Goal: Information Seeking & Learning: Compare options

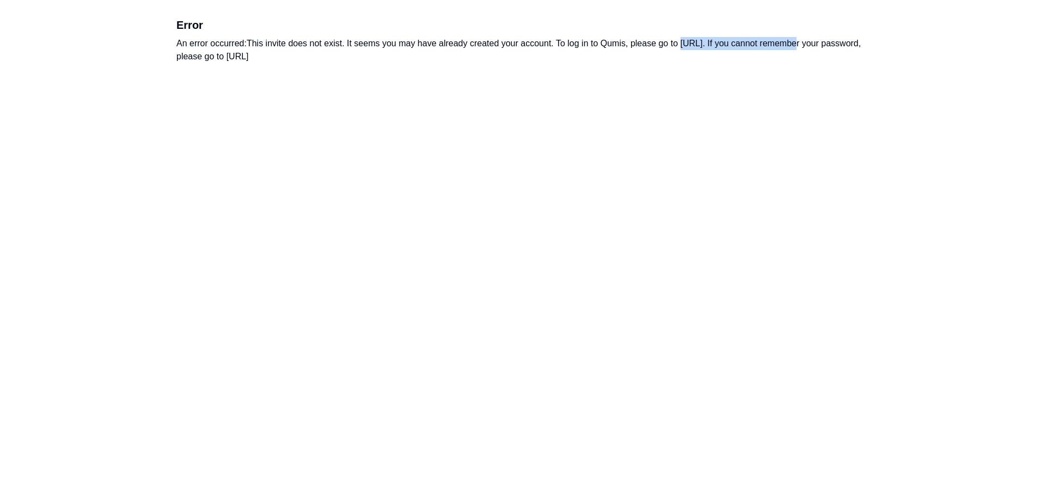
drag, startPoint x: 785, startPoint y: 43, endPoint x: 683, endPoint y: 40, distance: 101.8
click at [683, 40] on div "An error occurred: This invite does not exist. It seems you may have already cr…" at bounding box center [520, 50] width 688 height 26
copy div "https://app.qumis.ai/log_in."
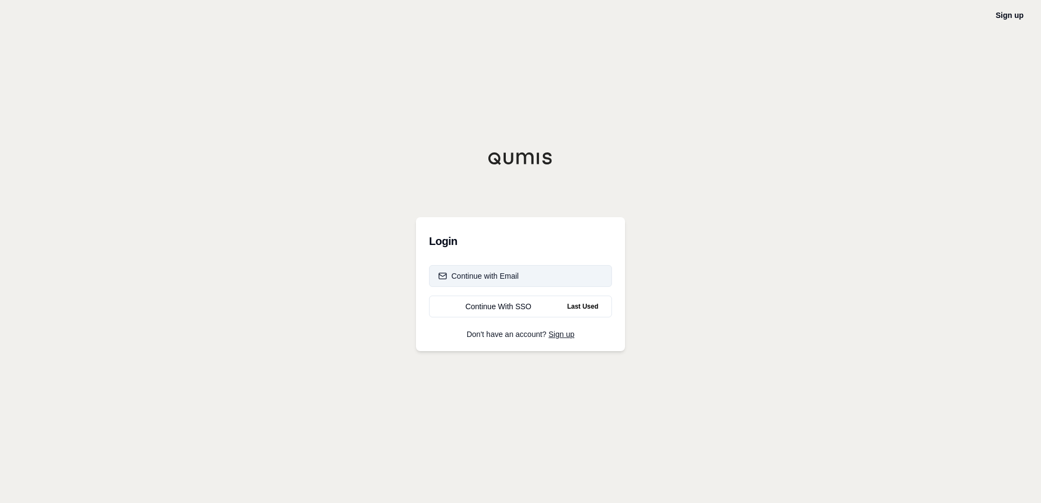
click at [514, 277] on div "Continue with Email" at bounding box center [478, 276] width 81 height 11
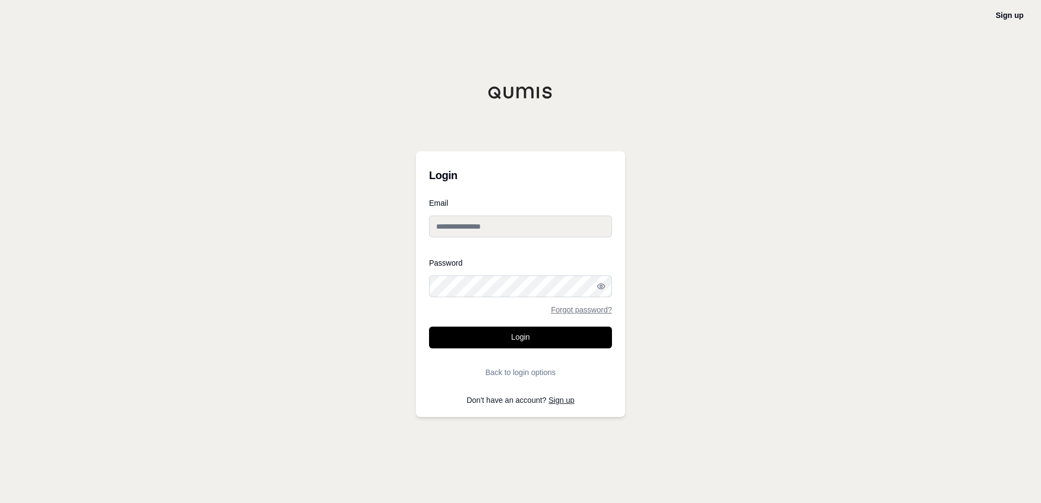
click at [520, 232] on input "Email" at bounding box center [520, 227] width 183 height 22
click at [453, 232] on input "**********" at bounding box center [520, 227] width 183 height 22
type input "**********"
click at [429, 327] on button "Login" at bounding box center [520, 338] width 183 height 22
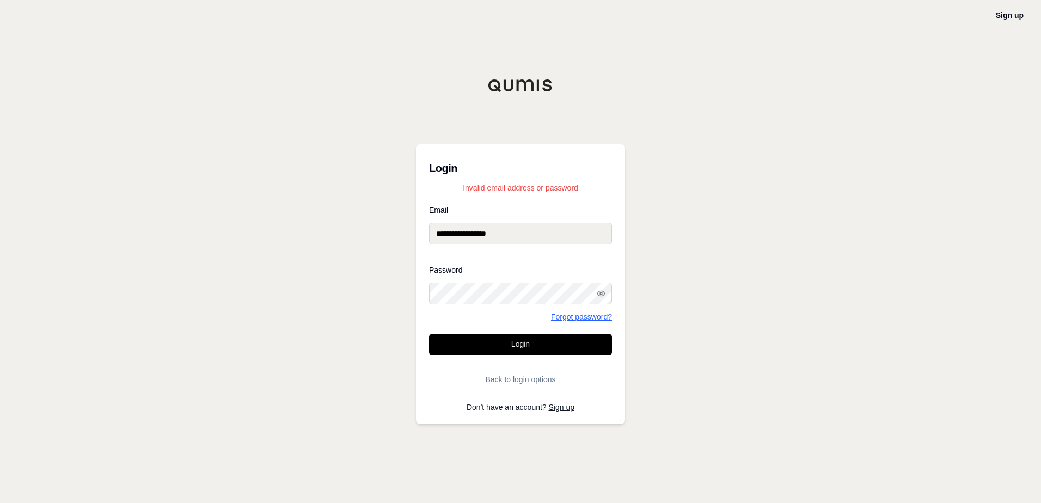
click at [579, 315] on link "Forgot password?" at bounding box center [581, 317] width 61 height 8
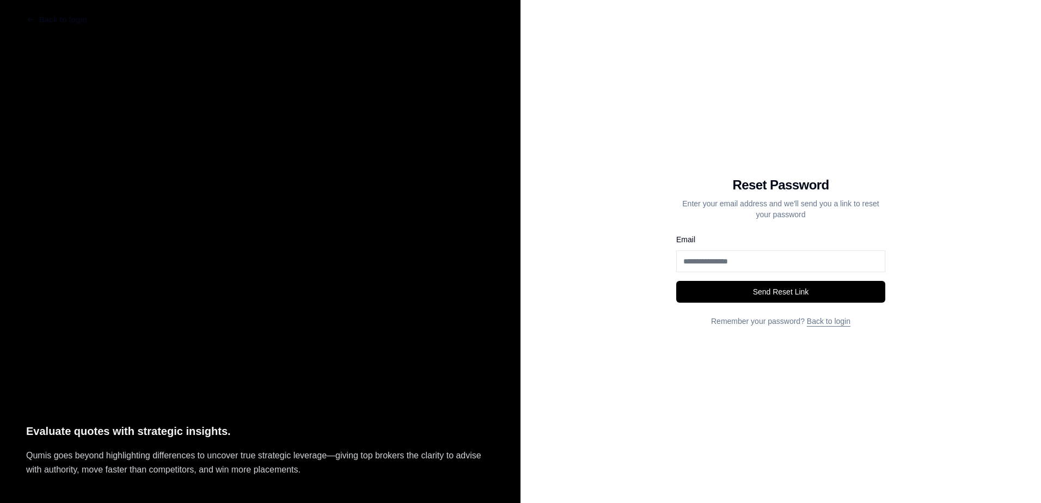
click at [761, 270] on input "Email" at bounding box center [780, 261] width 209 height 22
drag, startPoint x: 699, startPoint y: 261, endPoint x: 712, endPoint y: 267, distance: 14.2
click at [699, 261] on input "**********" at bounding box center [780, 261] width 209 height 22
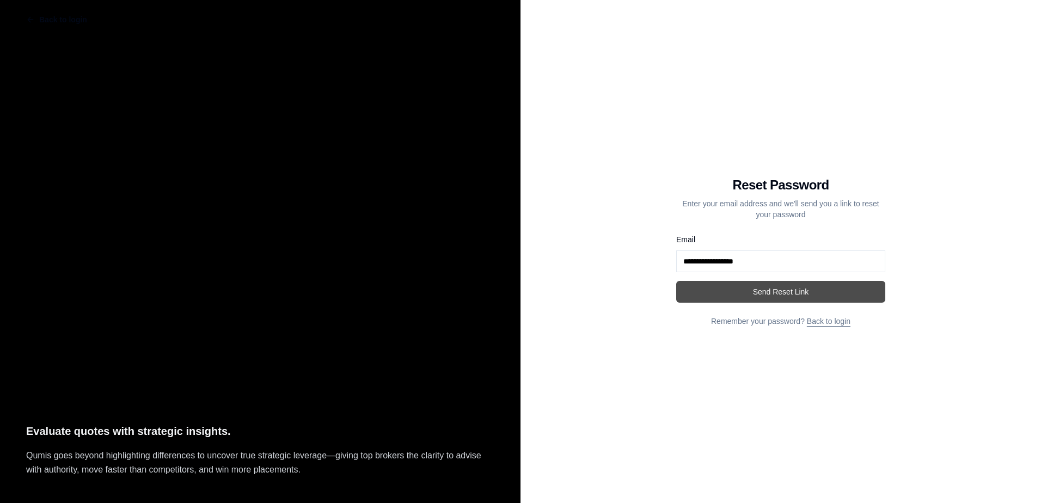
type input "**********"
click at [792, 294] on button "Send Reset Link" at bounding box center [780, 292] width 209 height 22
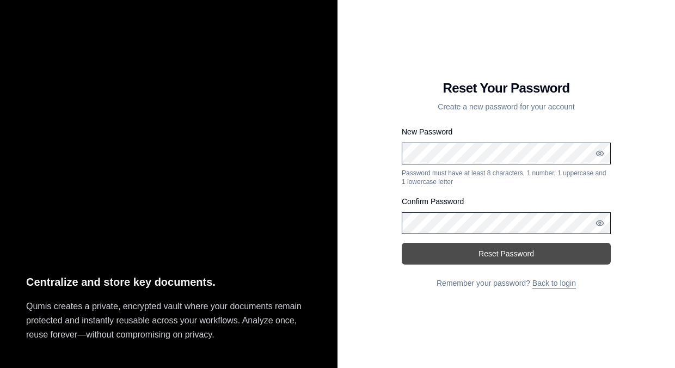
click at [515, 219] on button "Reset Password" at bounding box center [506, 254] width 209 height 22
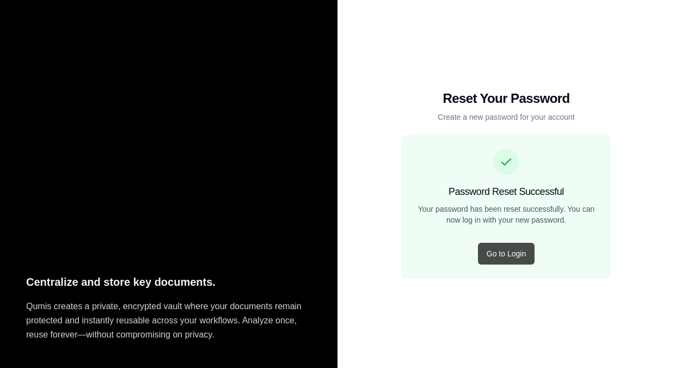
click at [509, 219] on button "Go to Login" at bounding box center [506, 254] width 57 height 22
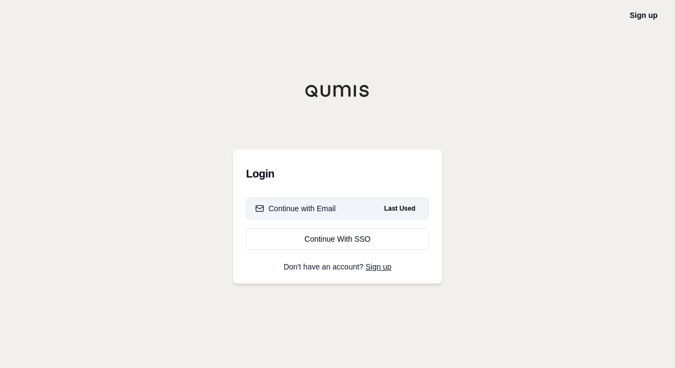
click at [354, 209] on button "Continue with Email Last Used" at bounding box center [337, 209] width 183 height 22
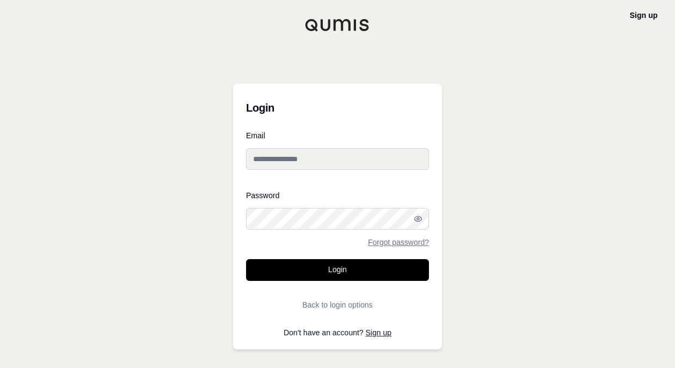
click at [246, 219] on button "Login" at bounding box center [337, 270] width 183 height 22
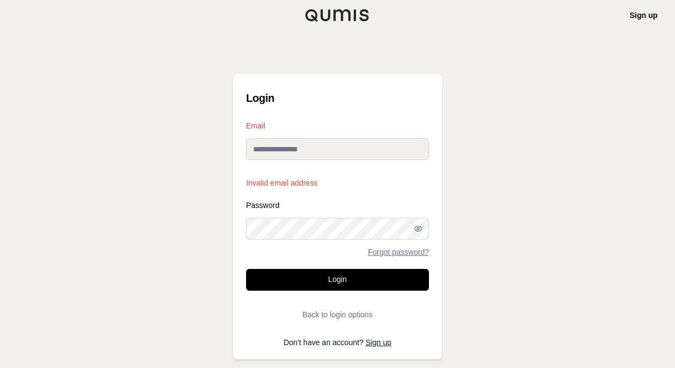
click at [306, 137] on div "Email Invalid email address" at bounding box center [337, 155] width 183 height 66
click at [309, 155] on input "Email" at bounding box center [337, 149] width 183 height 22
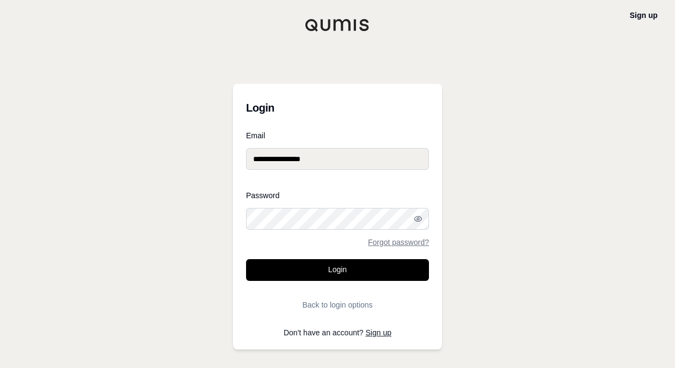
drag, startPoint x: 272, startPoint y: 159, endPoint x: 290, endPoint y: 165, distance: 18.6
click at [272, 159] on input "**********" at bounding box center [337, 159] width 183 height 22
type input "**********"
click at [246, 219] on button "Login" at bounding box center [337, 270] width 183 height 22
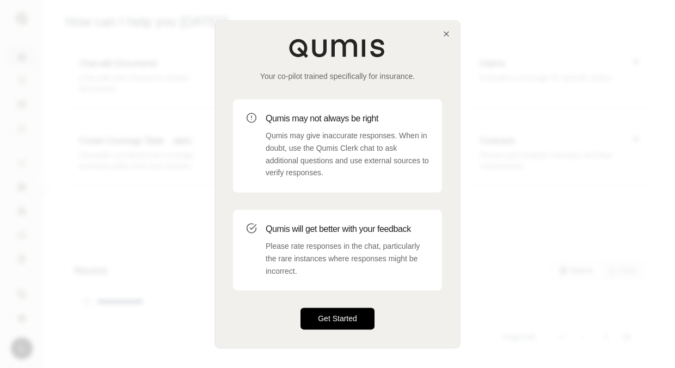
click at [356, 219] on button "Get Started" at bounding box center [337, 319] width 74 height 22
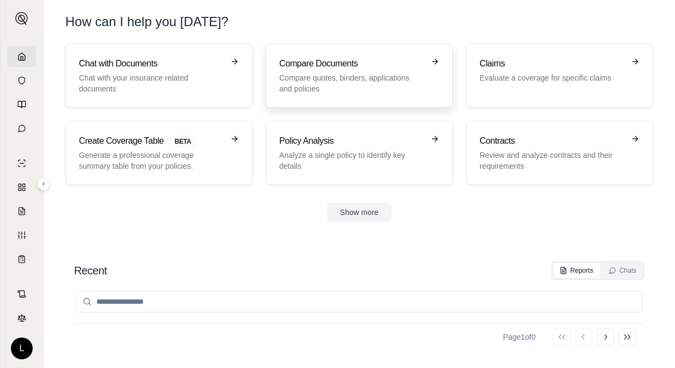
click at [314, 83] on p "Compare quotes, binders, applications and policies" at bounding box center [351, 83] width 145 height 22
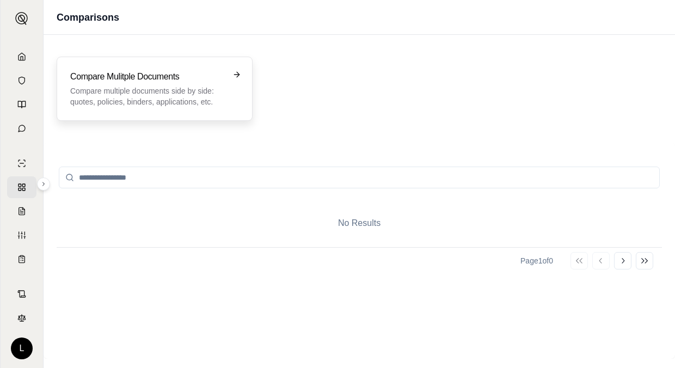
click at [136, 86] on p "Compare multiple documents side by side: quotes, policies, binders, application…" at bounding box center [146, 96] width 153 height 22
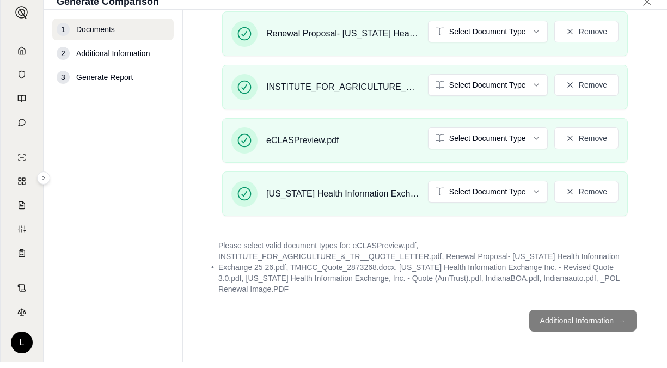
scroll to position [12, 0]
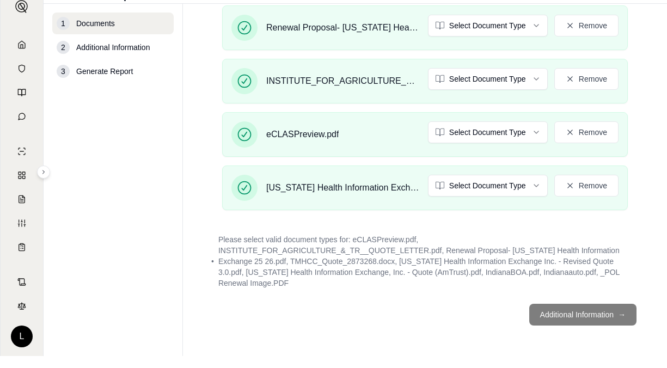
click at [515, 219] on footer "Additional Information →" at bounding box center [425, 314] width 440 height 39
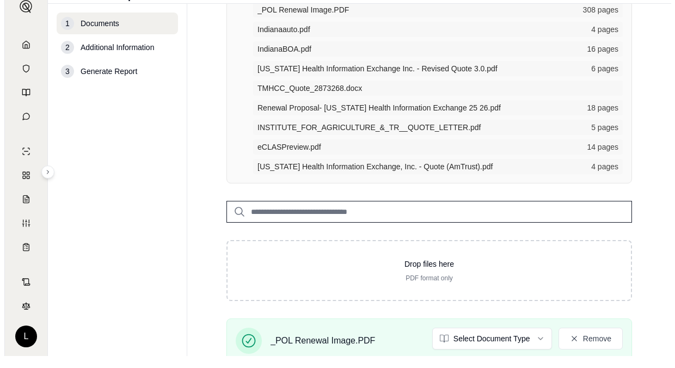
scroll to position [218, 0]
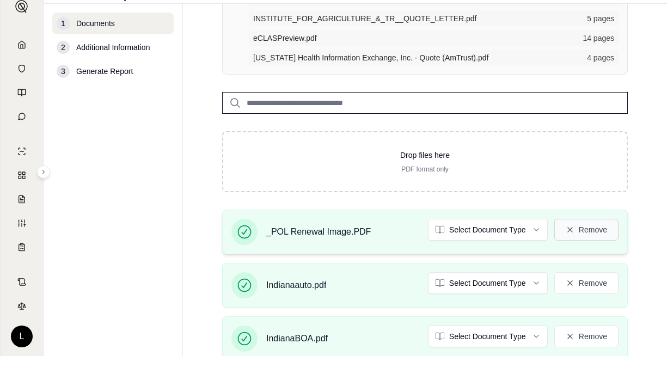
click at [515, 219] on icon at bounding box center [570, 229] width 9 height 9
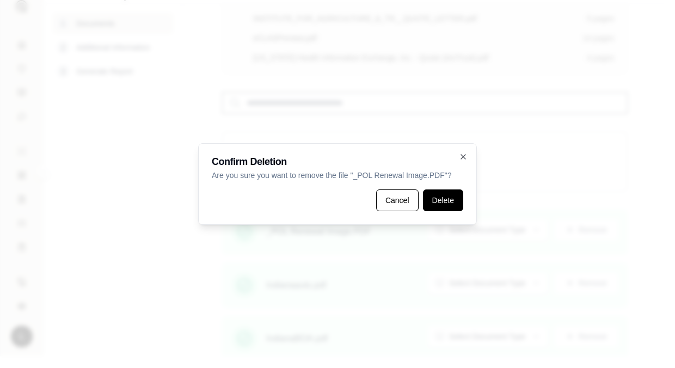
click at [452, 207] on button "Delete" at bounding box center [443, 200] width 40 height 22
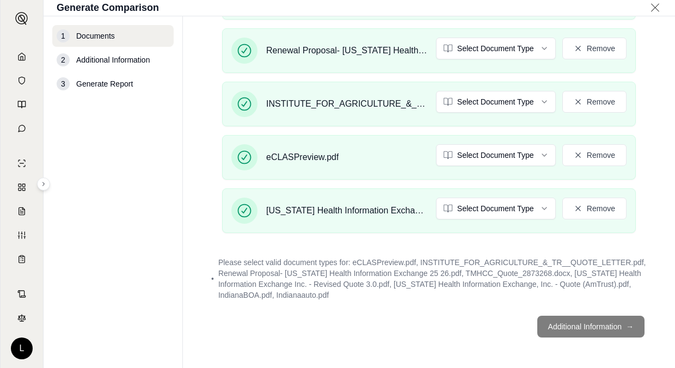
click at [515, 219] on footer "Additional Information →" at bounding box center [429, 326] width 448 height 39
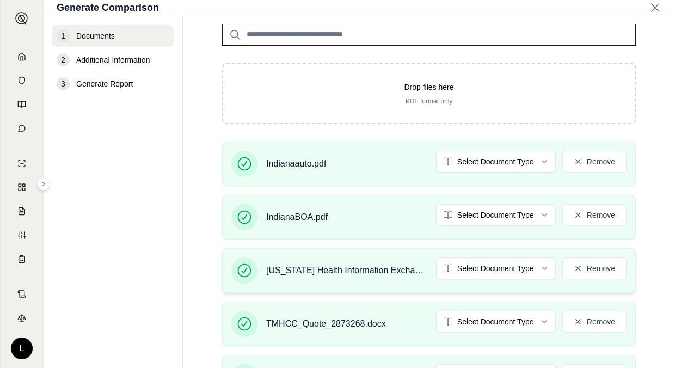
scroll to position [0, 0]
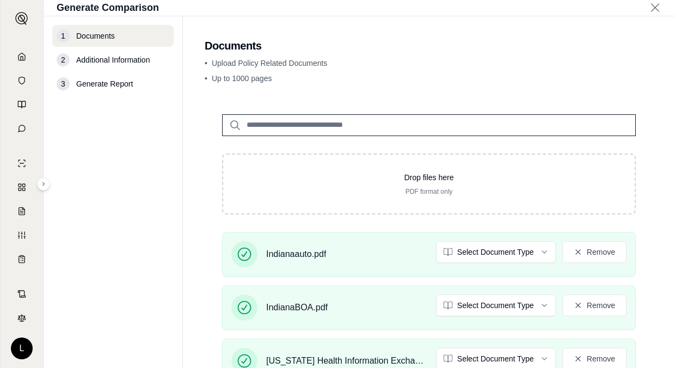
click at [402, 89] on main "Documents • Upload Policy Related Documents • Up to 1000 pages Drop files here …" at bounding box center [429, 192] width 492 height 352
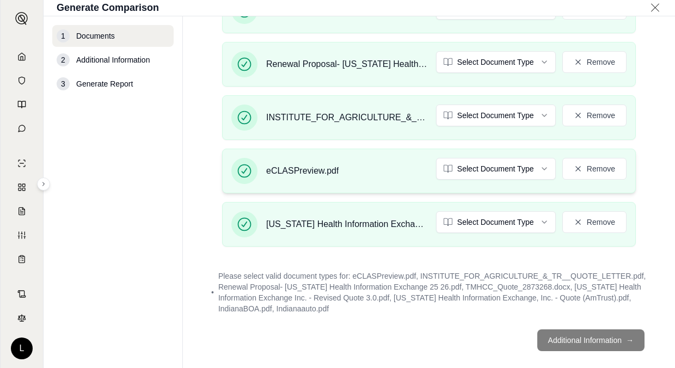
scroll to position [417, 0]
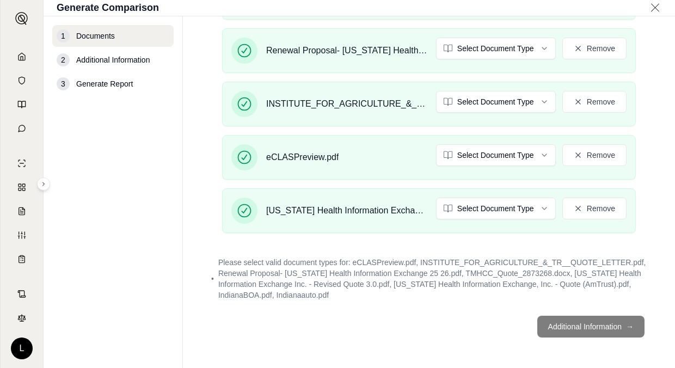
click at [515, 219] on footer "Additional Information →" at bounding box center [429, 326] width 448 height 39
click at [342, 219] on div "• Please select valid document types for: eCLASPreview.pdf, INSTITUTE_FOR_AGRIC…" at bounding box center [429, 278] width 448 height 57
click at [323, 219] on span "Please select valid document types for: eCLASPreview.pdf, INSTITUTE_FOR_AGRICUL…" at bounding box center [432, 279] width 428 height 44
click at [515, 219] on footer "Additional Information →" at bounding box center [429, 326] width 448 height 39
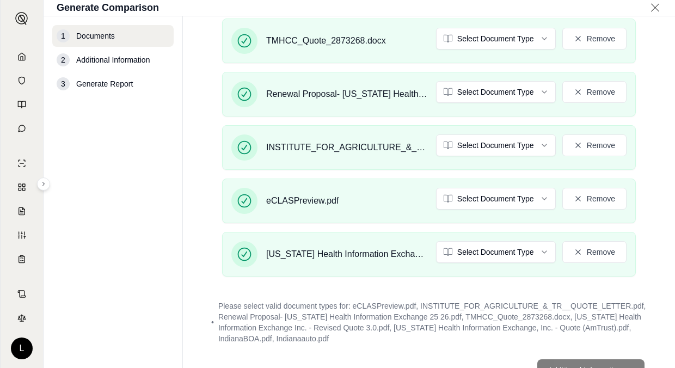
scroll to position [362, 0]
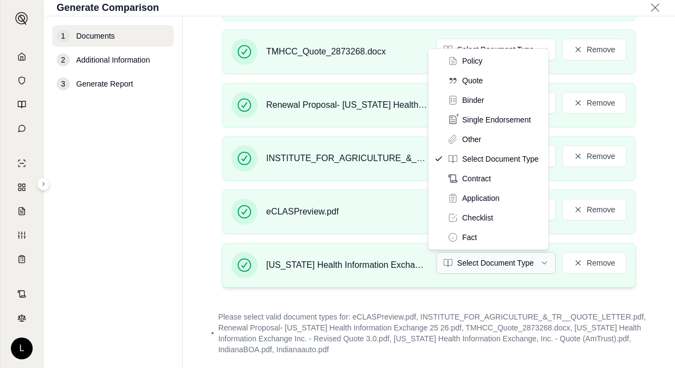
click at [484, 219] on html "L Generate Comparison 1 Documents 2 Additional Information 3 Generate Report Do…" at bounding box center [337, 184] width 675 height 368
click at [398, 219] on html "L Generate Comparison 1 Documents 2 Additional Information 3 Generate Report Do…" at bounding box center [337, 184] width 675 height 368
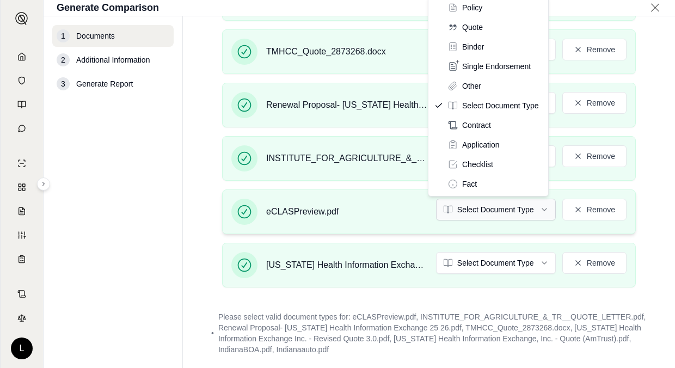
click at [501, 206] on html "L Generate Comparison 1 Documents 2 Additional Information 3 Generate Report Do…" at bounding box center [337, 184] width 675 height 368
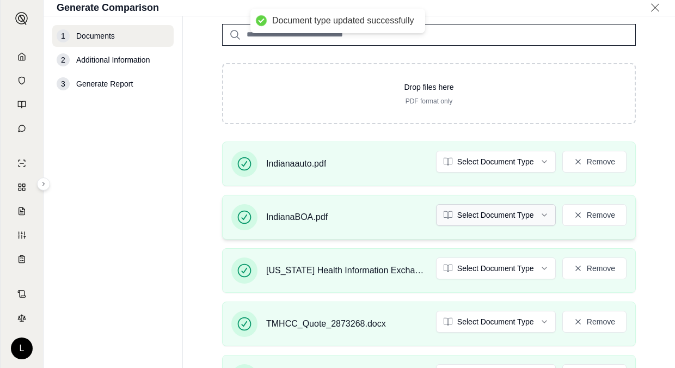
scroll to position [109, 0]
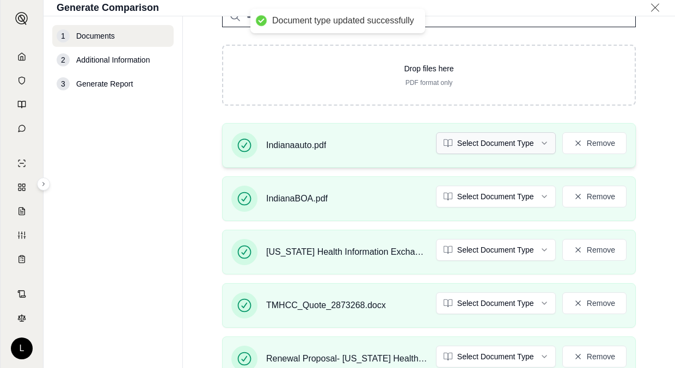
click at [506, 144] on html "Document type updated successfully L Generate Comparison 1 Documents 2 Addition…" at bounding box center [337, 184] width 675 height 368
click at [480, 193] on html "Document type updated successfully L Generate Comparison 1 Documents 2 Addition…" at bounding box center [337, 184] width 675 height 368
click at [491, 219] on html "Document type updated successfully L Generate Comparison 1 Documents 2 Addition…" at bounding box center [337, 184] width 675 height 368
click at [485, 219] on html "Document type updated successfully Document type updated successfully L Generat…" at bounding box center [337, 184] width 675 height 368
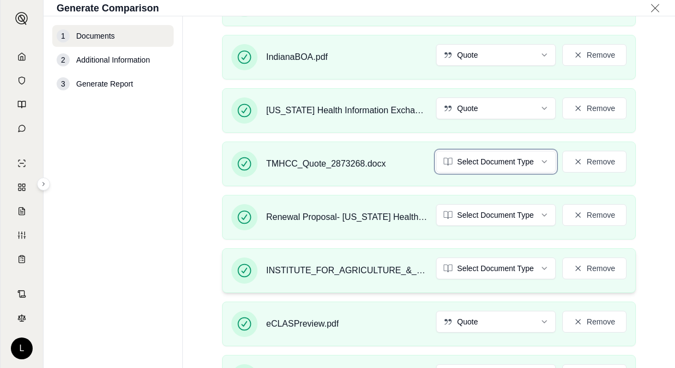
scroll to position [272, 0]
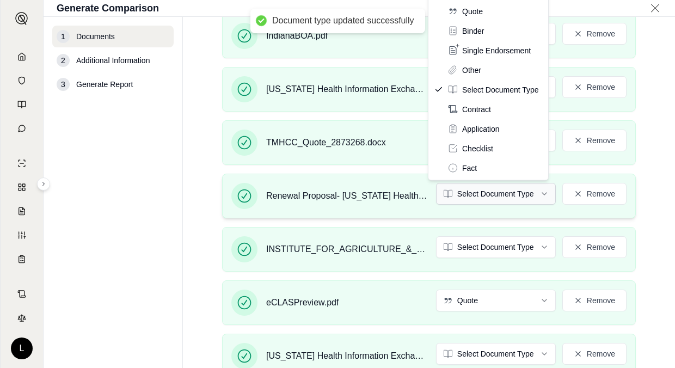
click at [487, 194] on html "Document type updated successfully Document type updated successfully L Generat…" at bounding box center [337, 184] width 675 height 368
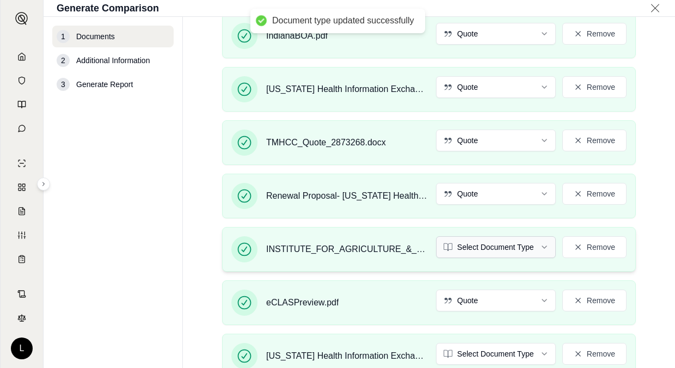
click at [462, 219] on html "Document type updated successfully L Generate Comparison 1 Documents 2 Addition…" at bounding box center [337, 184] width 675 height 368
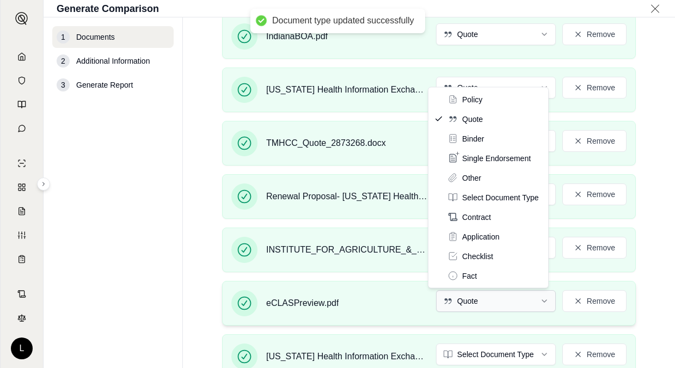
click at [480, 219] on html "Document type updated successfully L Generate Comparison 1 Documents 2 Addition…" at bounding box center [337, 184] width 675 height 368
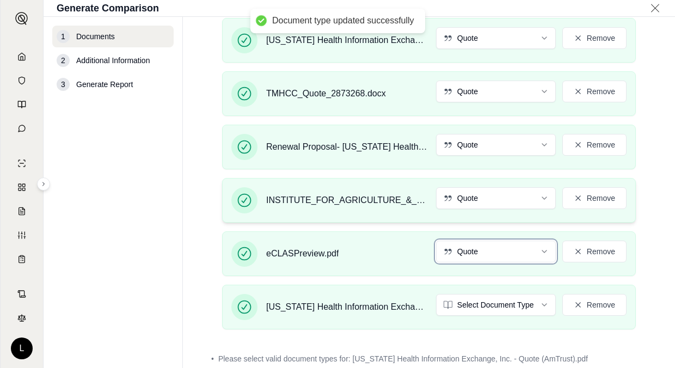
scroll to position [385, 0]
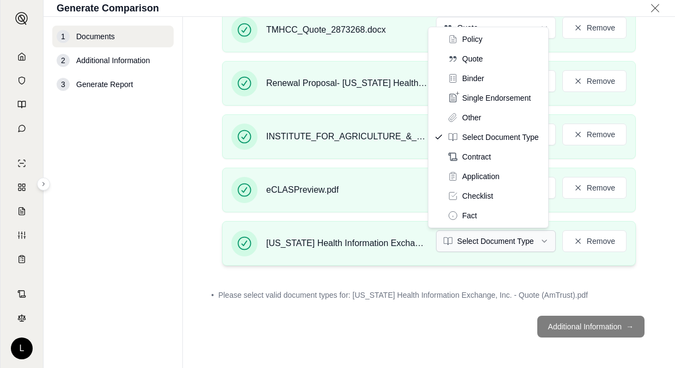
click at [478, 219] on html "Document type updated successfully L Generate Comparison 1 Documents 2 Addition…" at bounding box center [337, 184] width 675 height 368
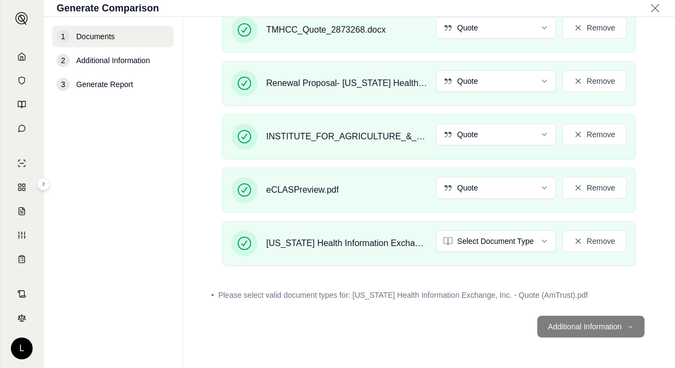
click at [515, 219] on button "Additional Information →" at bounding box center [590, 327] width 107 height 22
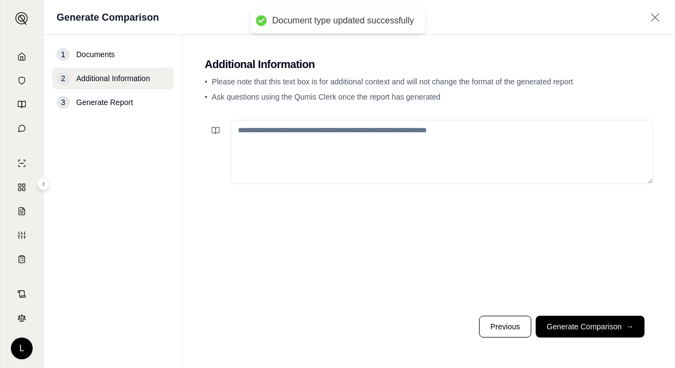
scroll to position [0, 0]
click at [314, 147] on textarea at bounding box center [442, 152] width 422 height 64
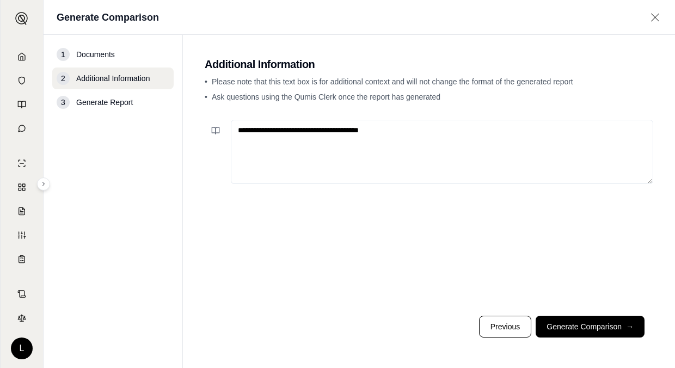
type textarea "**********"
click at [515, 219] on button "Generate Comparison →" at bounding box center [590, 327] width 109 height 22
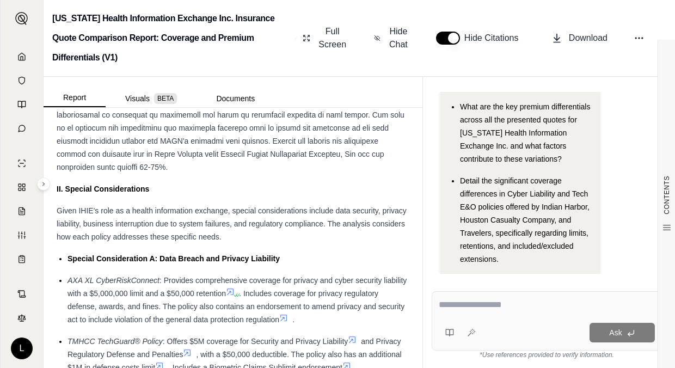
scroll to position [1524, 0]
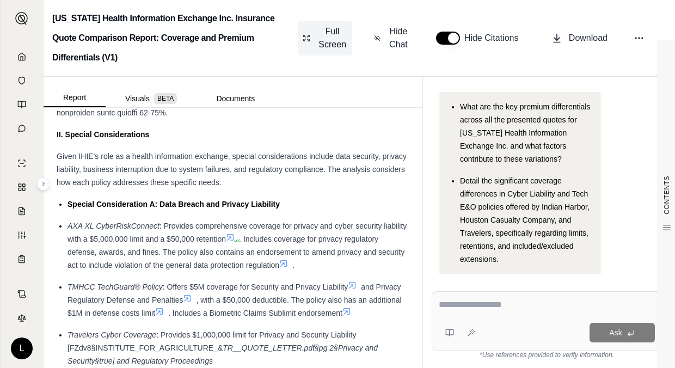
click at [339, 48] on span "Full Screen" at bounding box center [332, 38] width 31 height 26
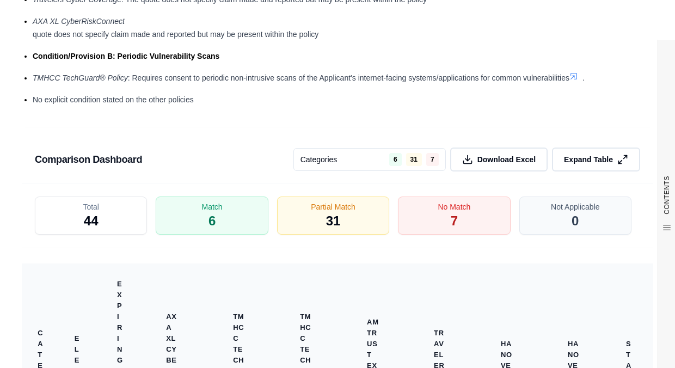
scroll to position [2546, 0]
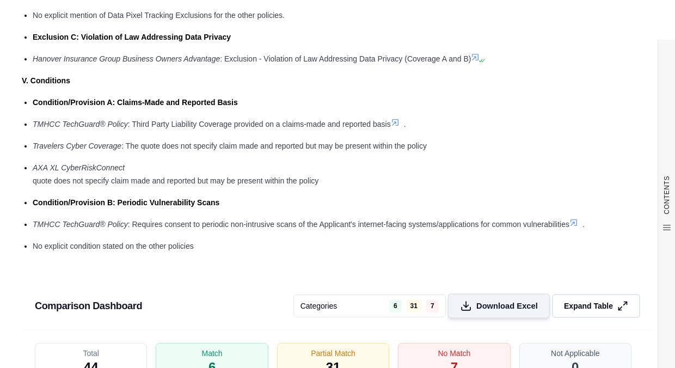
click at [515, 219] on button "Download Excel" at bounding box center [498, 305] width 102 height 25
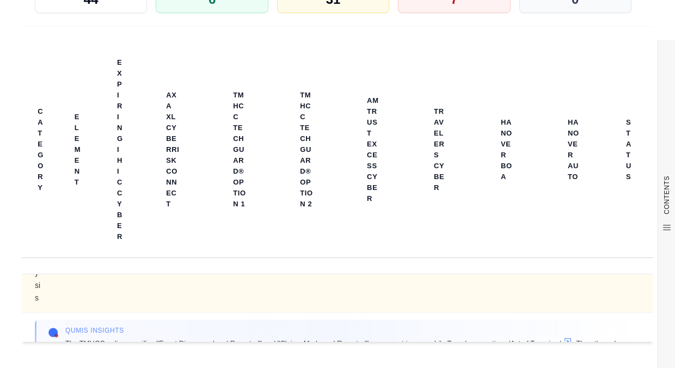
scroll to position [327, 0]
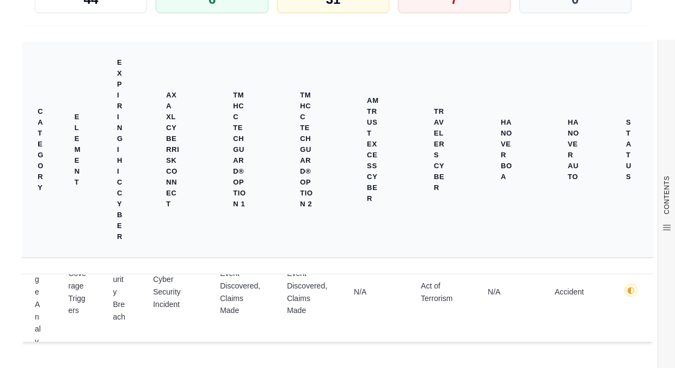
click at [373, 63] on th "AmTrust Excess Cyber" at bounding box center [374, 150] width 67 height 216
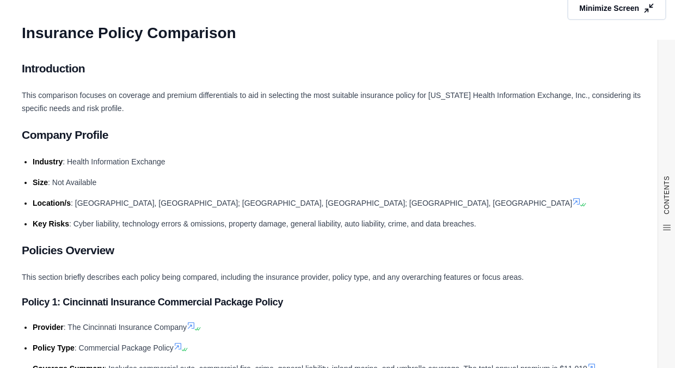
scroll to position [0, 0]
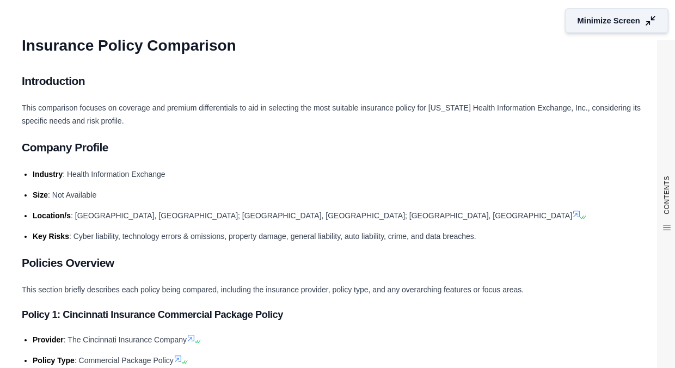
click at [515, 19] on span "Minimize Screen" at bounding box center [608, 20] width 63 height 11
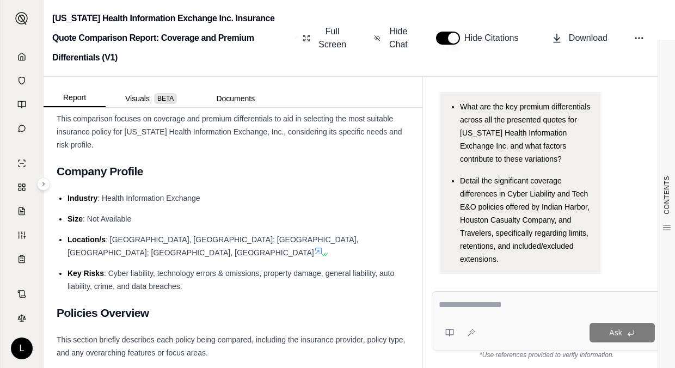
scroll to position [109, 0]
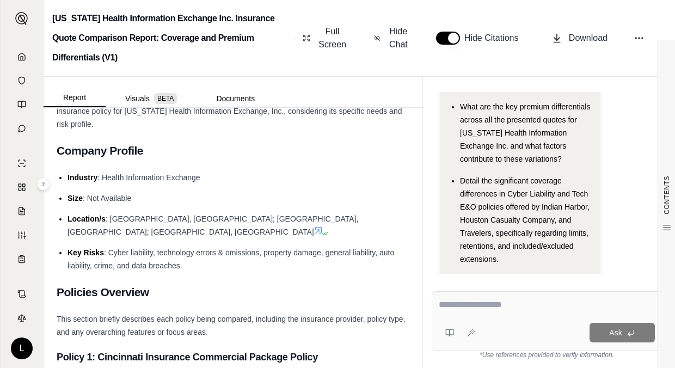
click at [505, 219] on textarea at bounding box center [547, 304] width 216 height 13
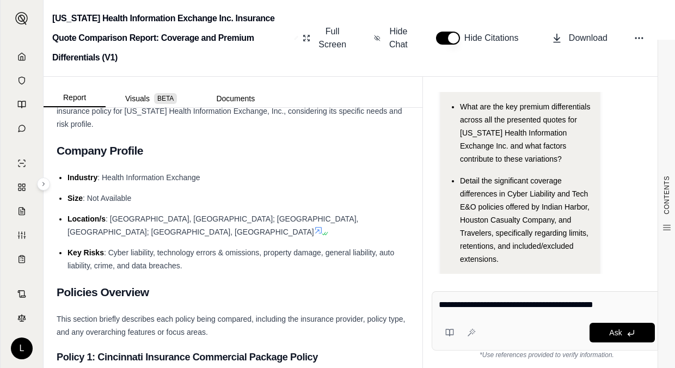
type textarea "**********"
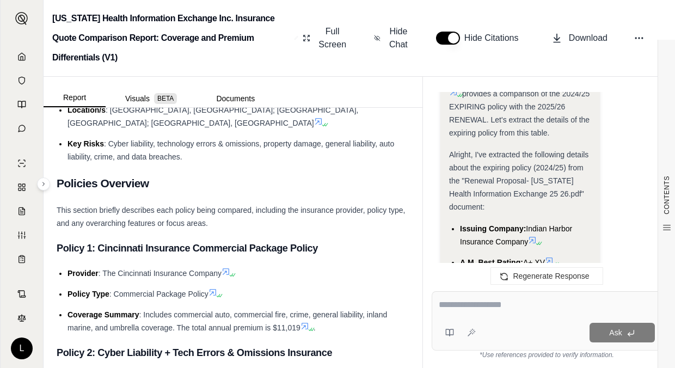
scroll to position [0, 0]
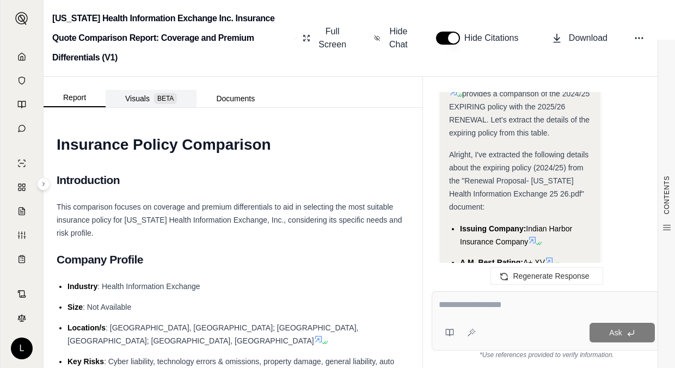
click at [131, 98] on button "Visuals BETA" at bounding box center [151, 98] width 91 height 17
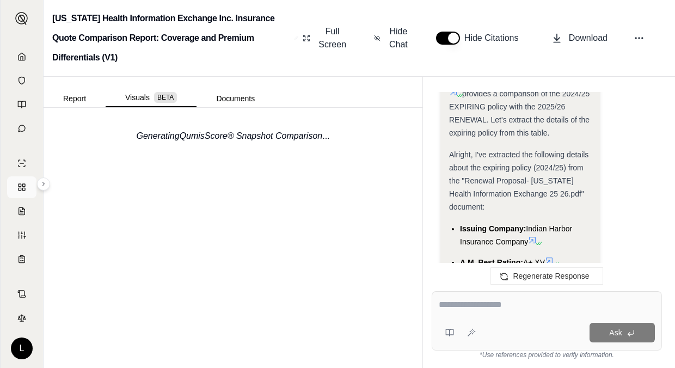
click at [20, 184] on rect at bounding box center [20, 185] width 3 height 3
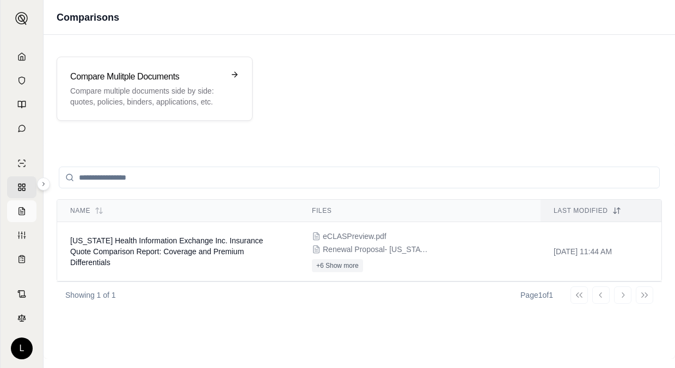
click at [22, 207] on polyline at bounding box center [23, 208] width 2 height 2
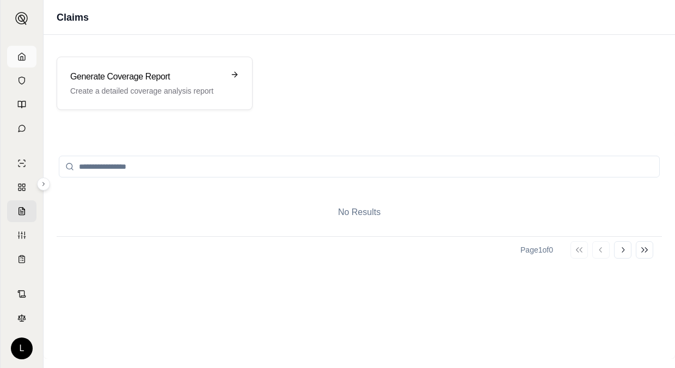
click at [23, 56] on icon at bounding box center [21, 56] width 9 height 9
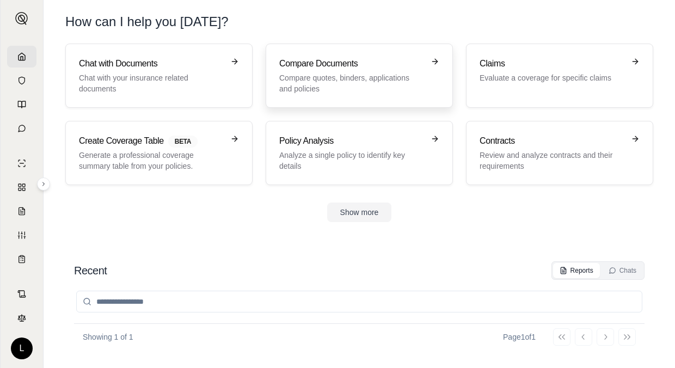
click at [345, 72] on div "Compare Documents Compare quotes, binders, applications and policies" at bounding box center [351, 75] width 145 height 37
